Goal: Information Seeking & Learning: Understand process/instructions

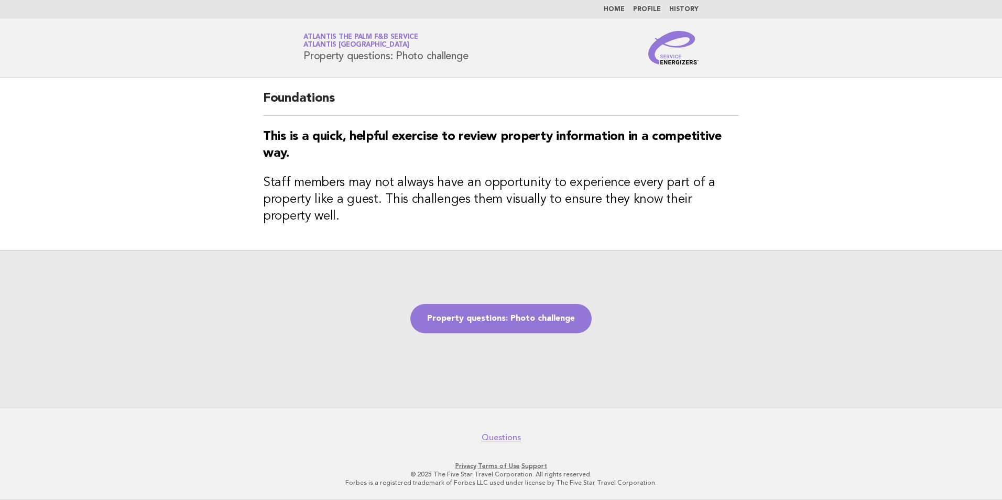
click at [622, 5] on nav "Home Profile History" at bounding box center [501, 9] width 1002 height 18
click at [617, 8] on link "Home" at bounding box center [614, 9] width 21 height 6
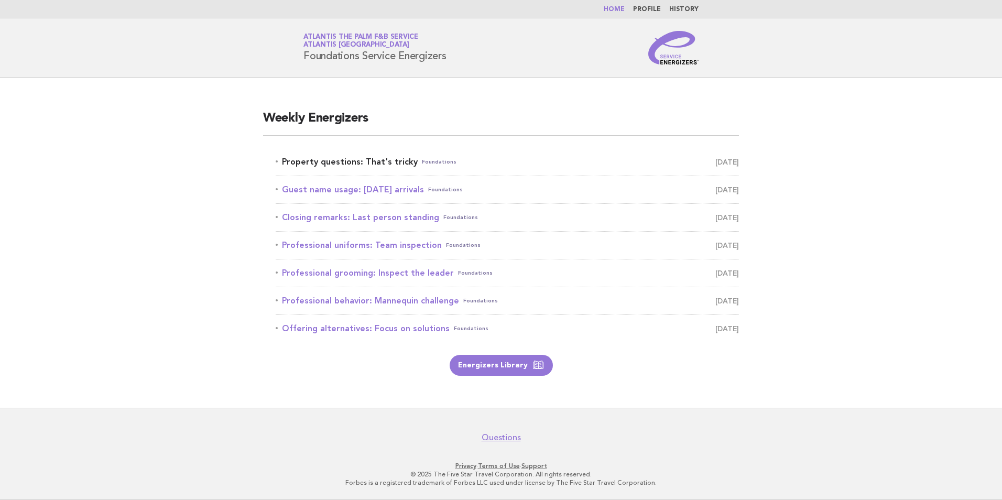
click at [358, 164] on link "Property questions: That's tricky Foundations August 31" at bounding box center [507, 162] width 463 height 15
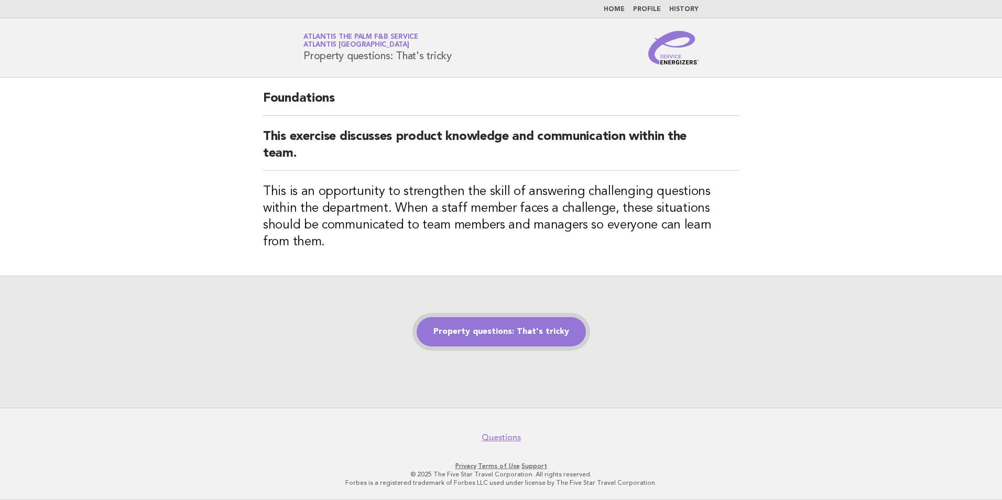
click at [471, 330] on link "Property questions: That's tricky" at bounding box center [501, 331] width 169 height 29
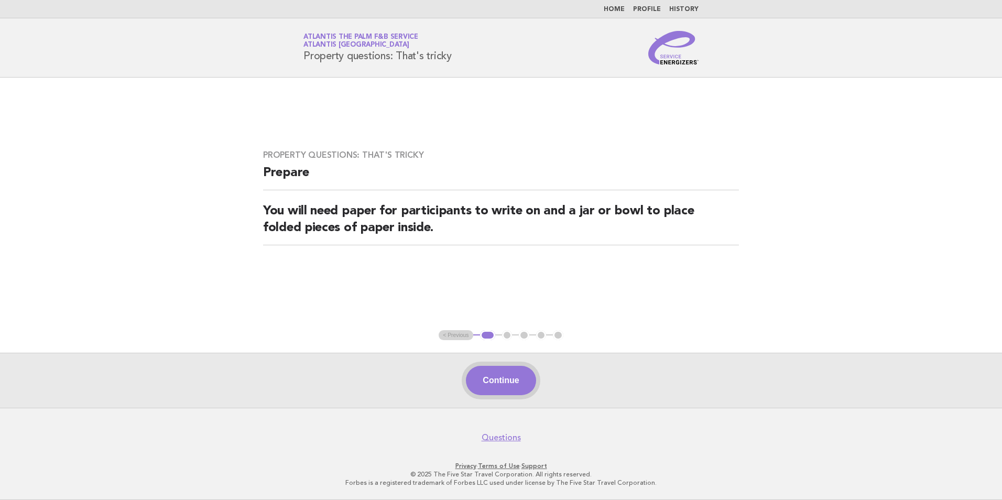
click at [509, 393] on button "Continue" at bounding box center [501, 380] width 70 height 29
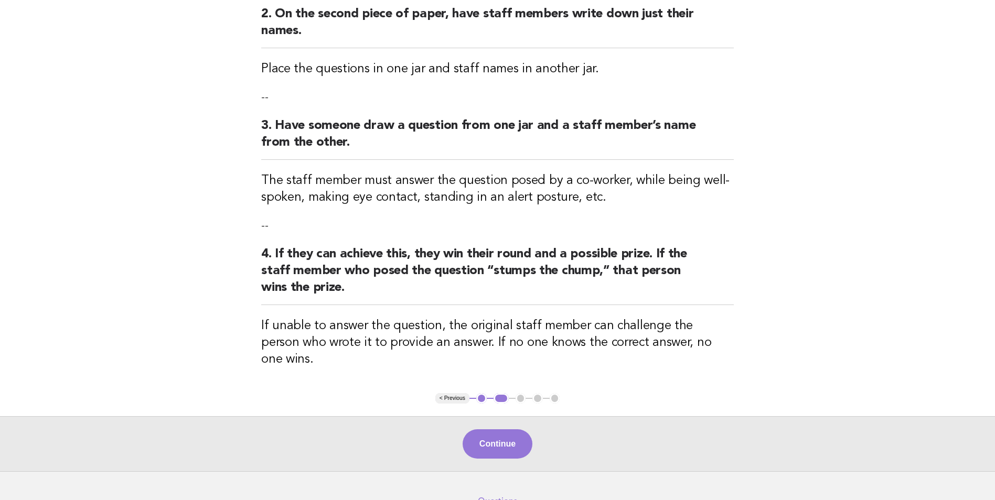
scroll to position [329, 0]
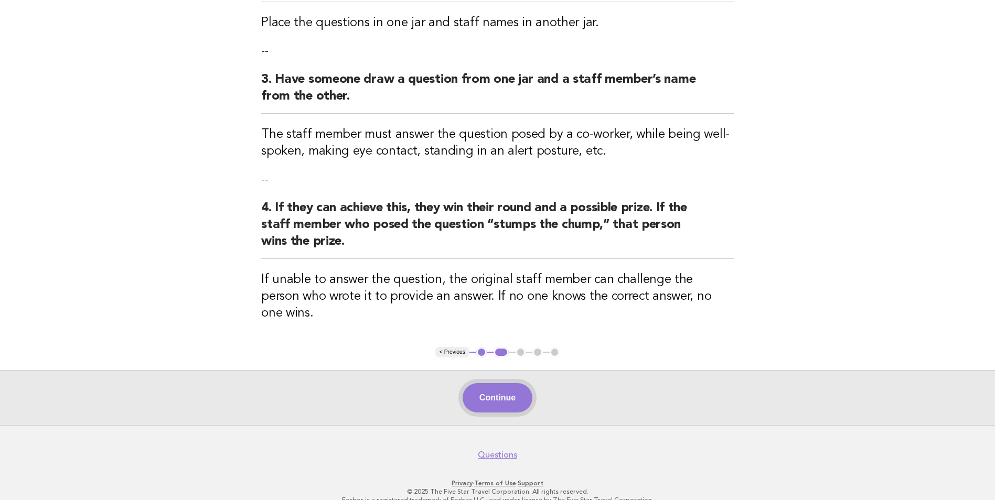
click at [516, 383] on button "Continue" at bounding box center [497, 397] width 70 height 29
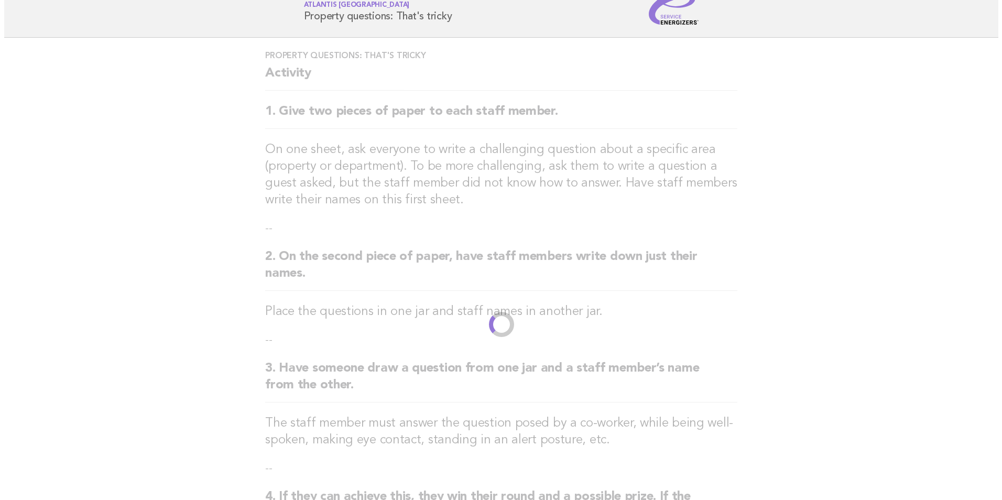
scroll to position [0, 0]
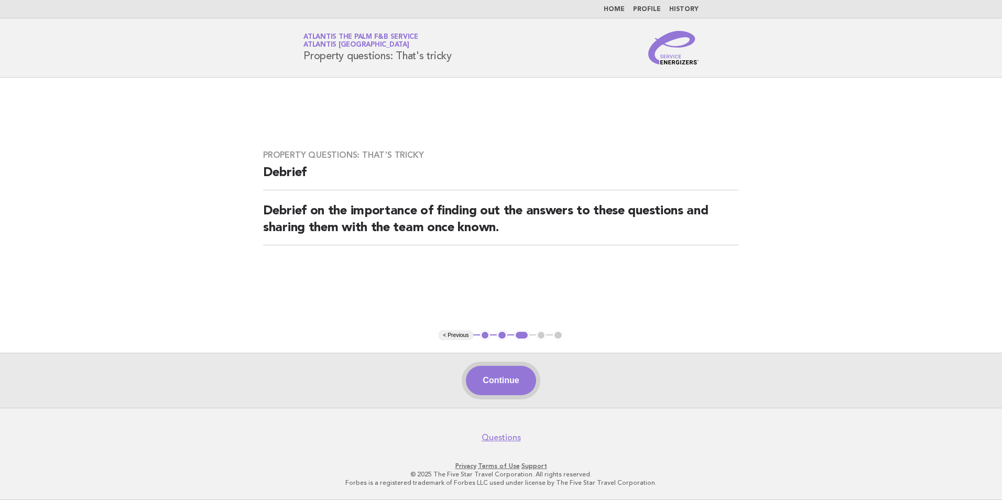
click at [493, 378] on button "Continue" at bounding box center [501, 380] width 70 height 29
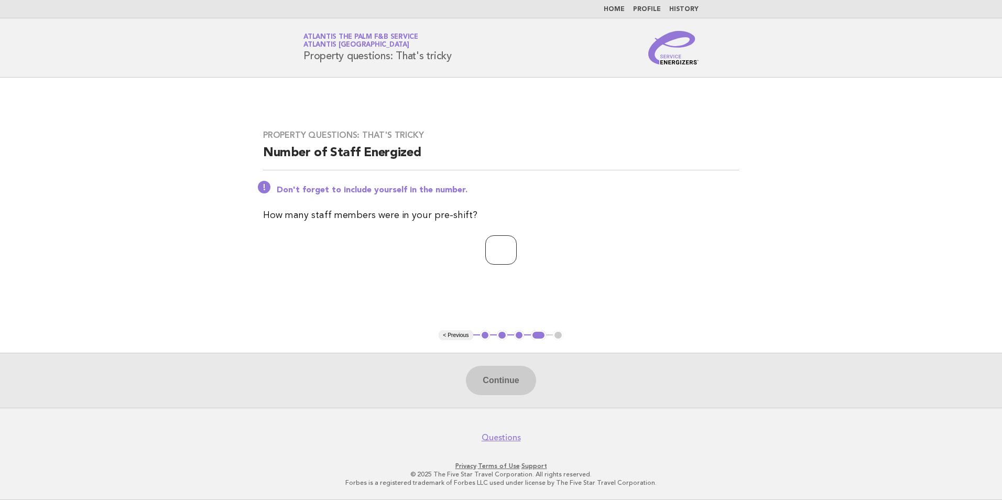
click at [486, 245] on input "number" at bounding box center [501, 249] width 31 height 29
type input "*"
click at [522, 386] on button "Continue" at bounding box center [501, 380] width 70 height 29
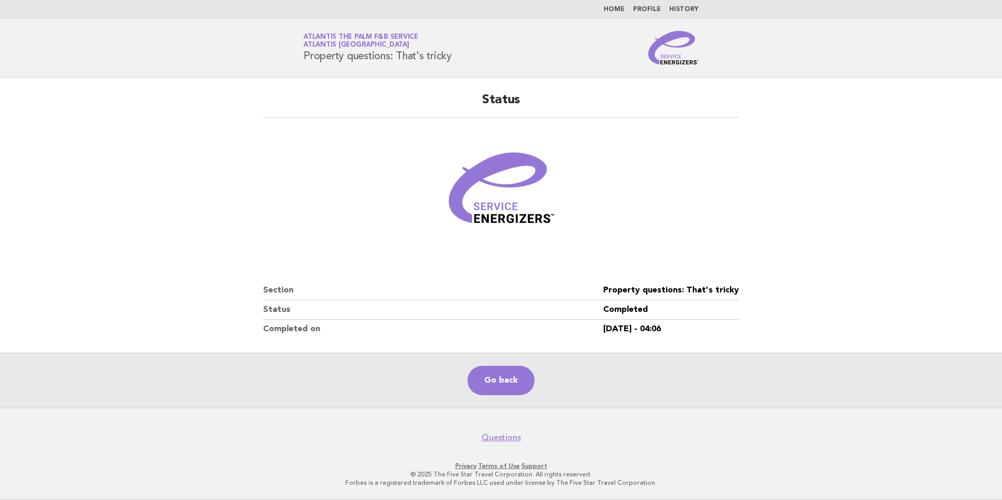
drag, startPoint x: 126, startPoint y: 160, endPoint x: 160, endPoint y: 23, distance: 141.5
click at [126, 158] on main "Status Section Property questions: That's tricky Status Completed Completed on …" at bounding box center [501, 243] width 1002 height 330
drag, startPoint x: 86, startPoint y: 73, endPoint x: 144, endPoint y: 10, distance: 85.7
click at [95, 68] on header "Service Energizers Atlantis the Palm F&B Service Atlantis Dubai Property questi…" at bounding box center [501, 47] width 1002 height 59
